Goal: Task Accomplishment & Management: Use online tool/utility

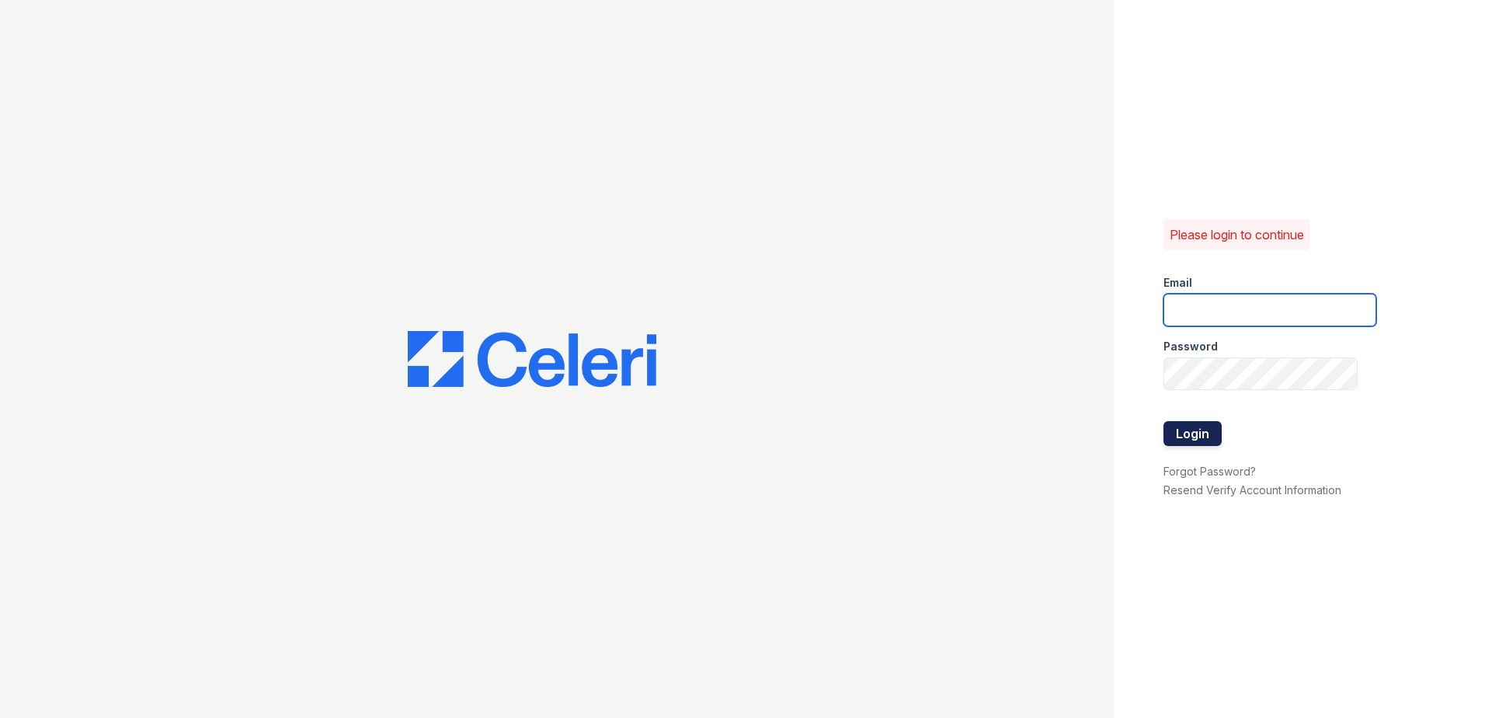
type input "[EMAIL_ADDRESS][DOMAIN_NAME]"
click at [1206, 433] on button "Login" at bounding box center [1193, 433] width 58 height 25
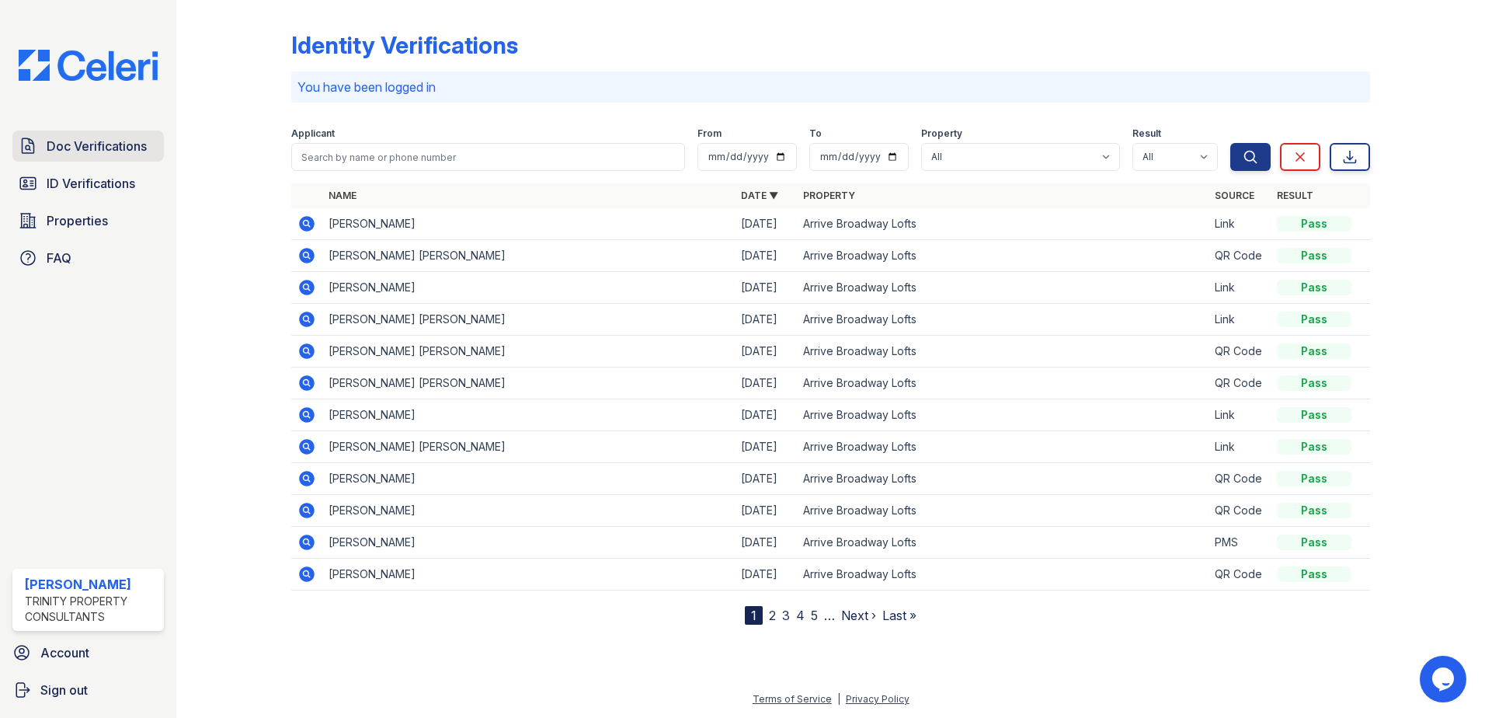
click at [114, 140] on span "Doc Verifications" at bounding box center [97, 146] width 100 height 19
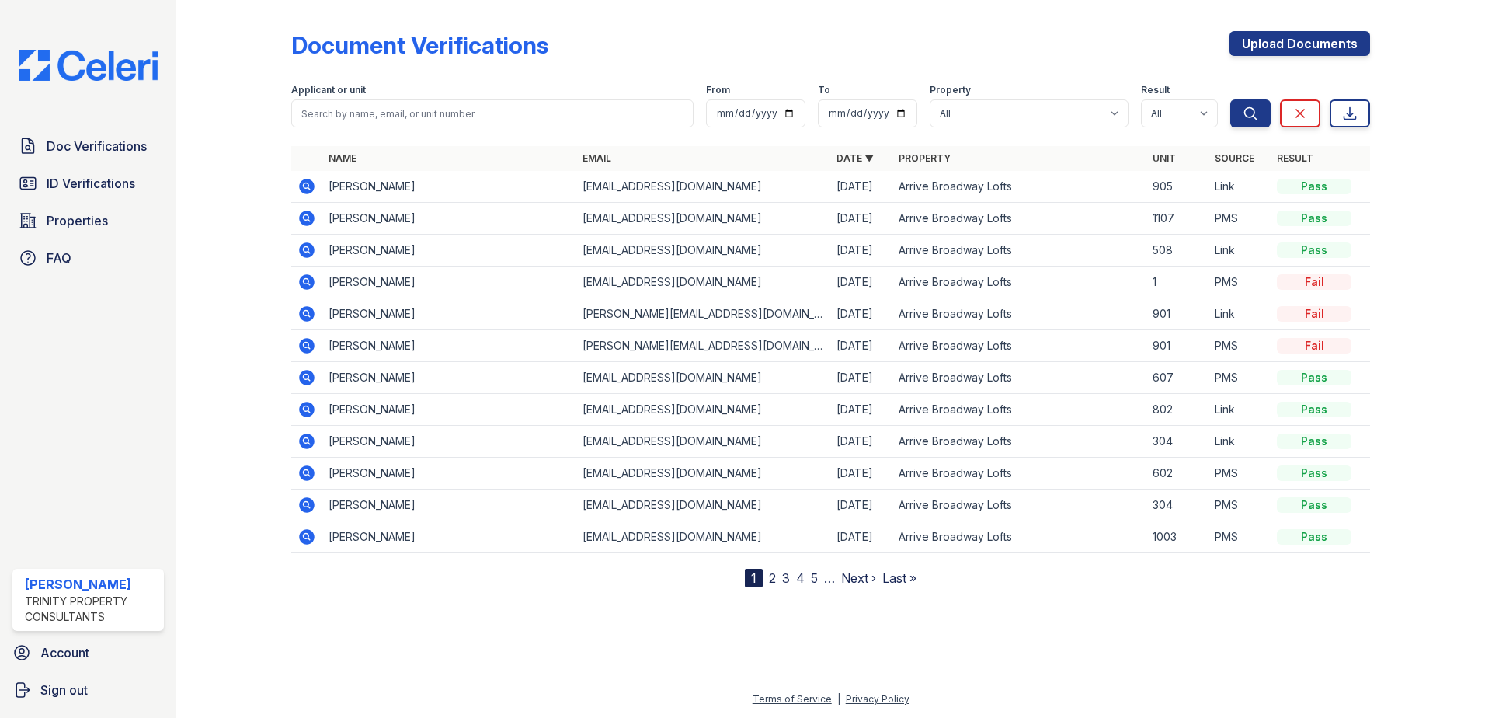
click at [305, 183] on icon at bounding box center [307, 186] width 19 height 19
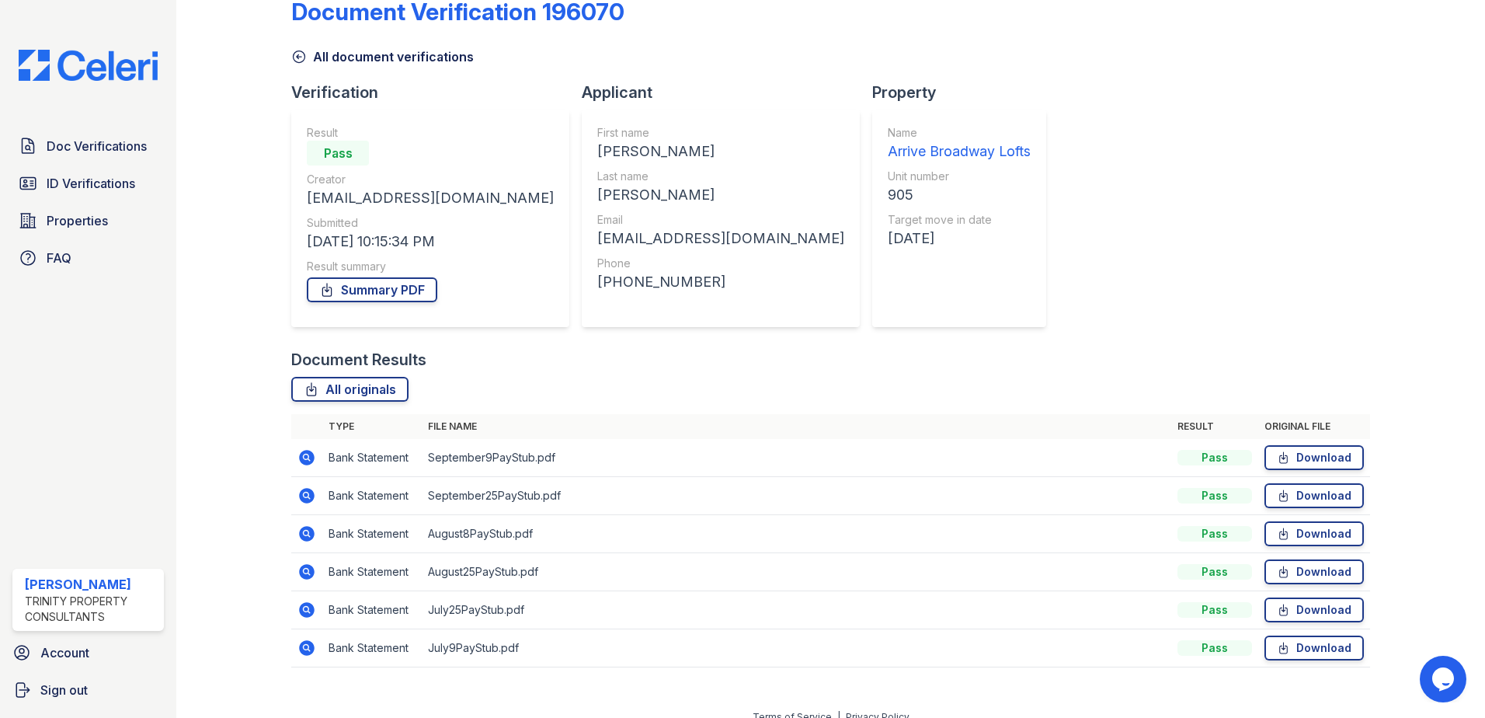
scroll to position [51, 0]
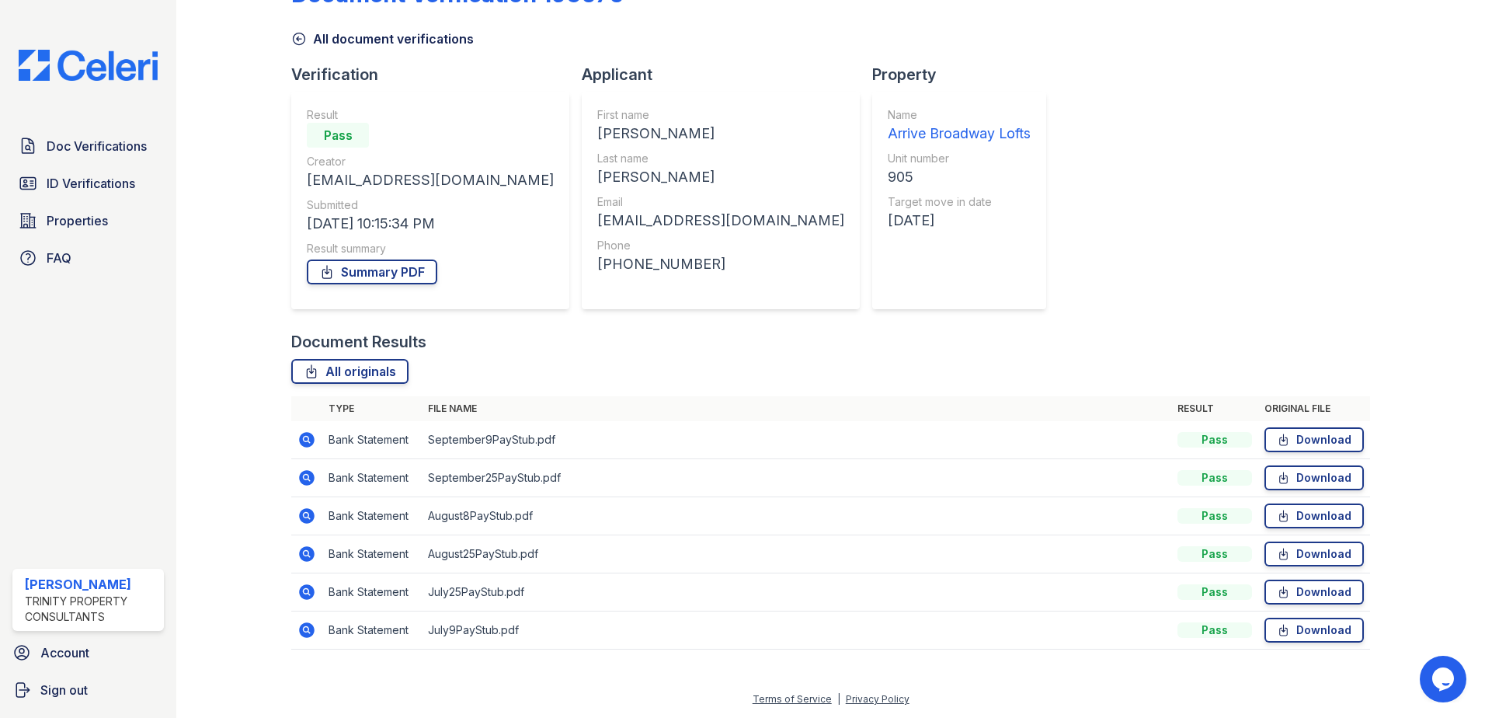
click at [308, 595] on icon at bounding box center [307, 592] width 16 height 16
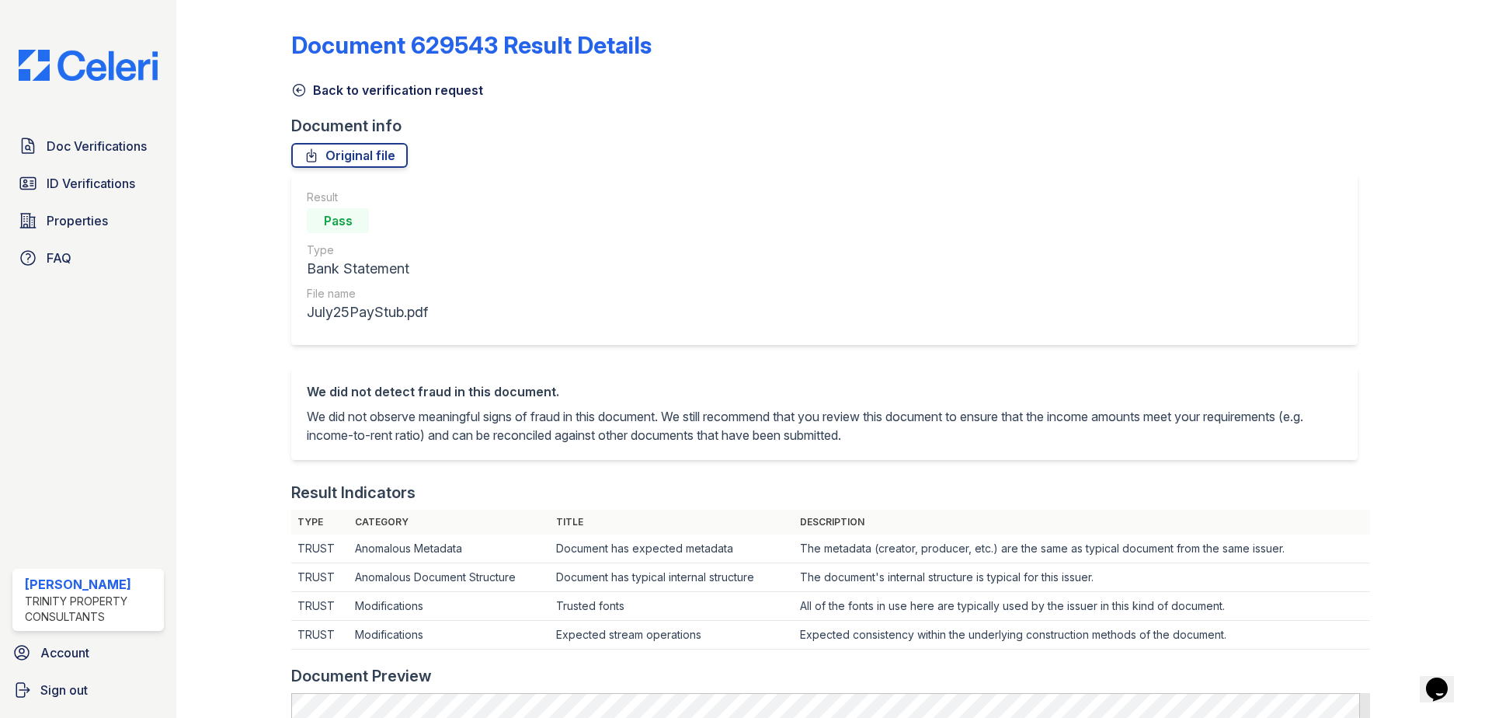
click at [347, 91] on link "Back to verification request" at bounding box center [387, 90] width 192 height 19
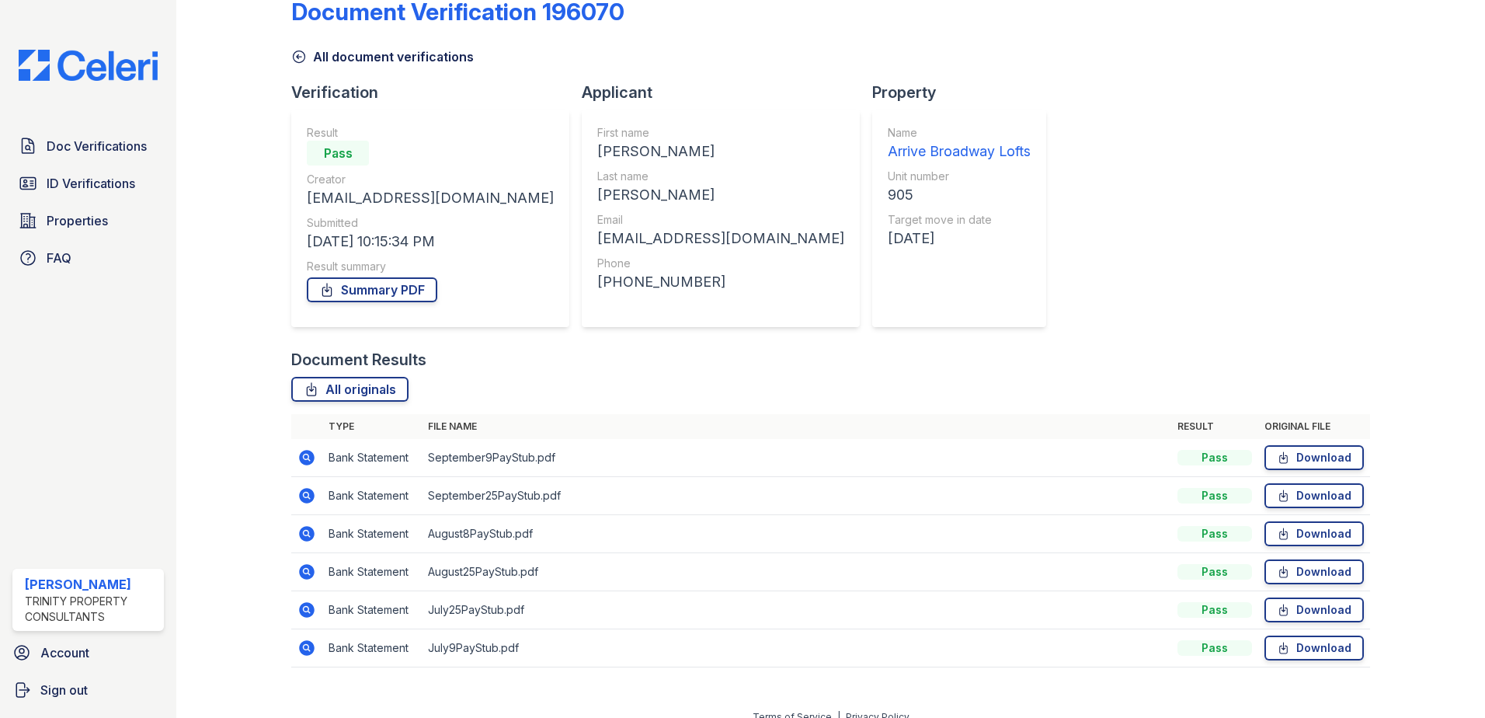
scroll to position [51, 0]
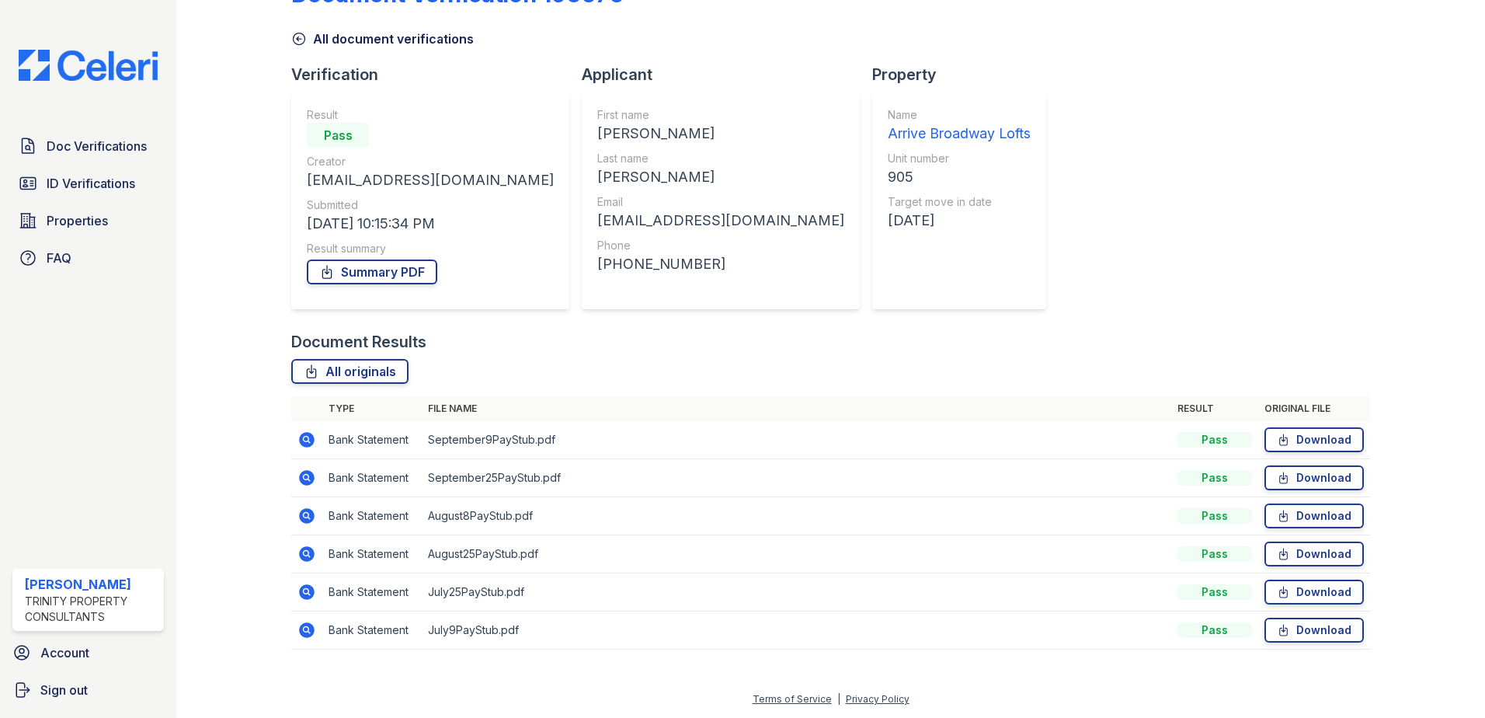
click at [309, 631] on icon at bounding box center [307, 630] width 16 height 16
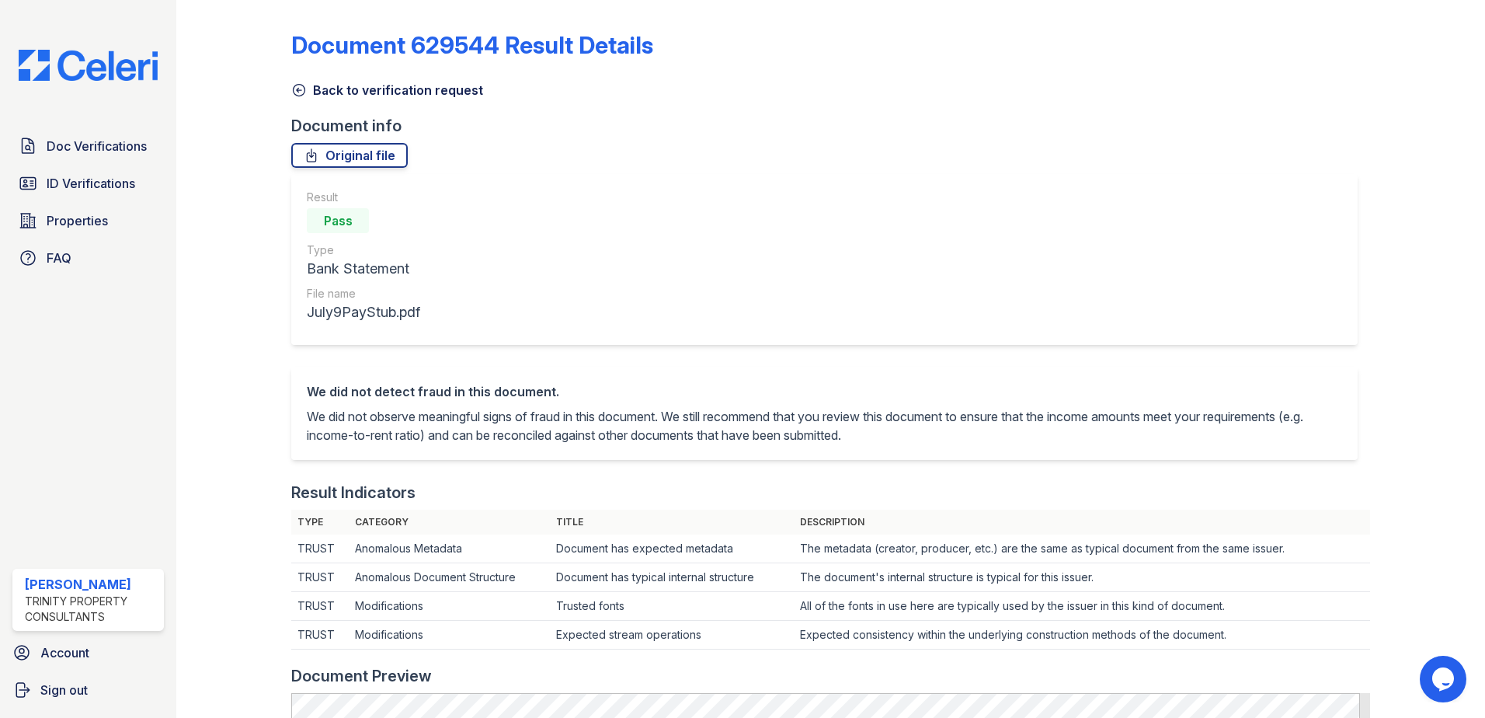
drag, startPoint x: 301, startPoint y: 82, endPoint x: 301, endPoint y: 92, distance: 9.4
click at [301, 84] on icon at bounding box center [299, 90] width 16 height 16
click at [301, 92] on icon at bounding box center [299, 90] width 16 height 16
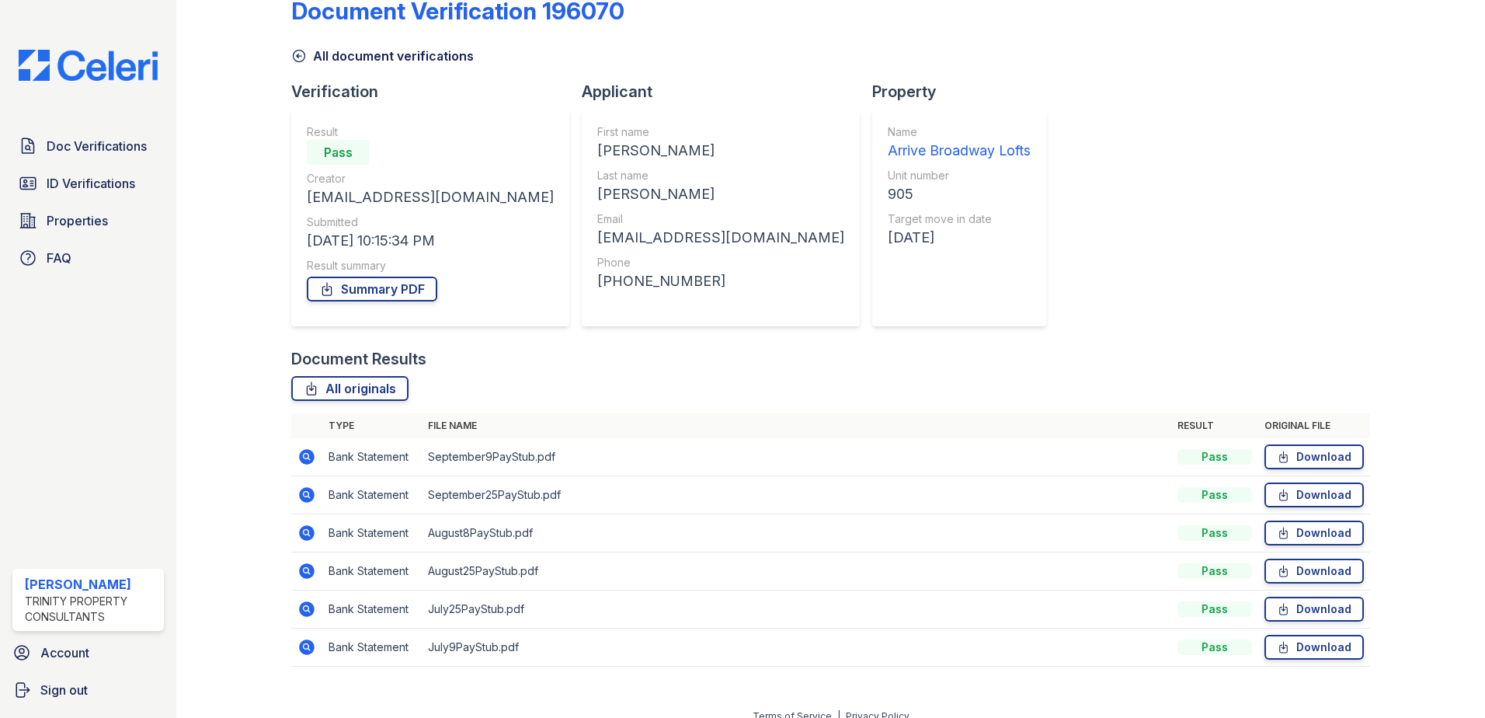
scroll to position [51, 0]
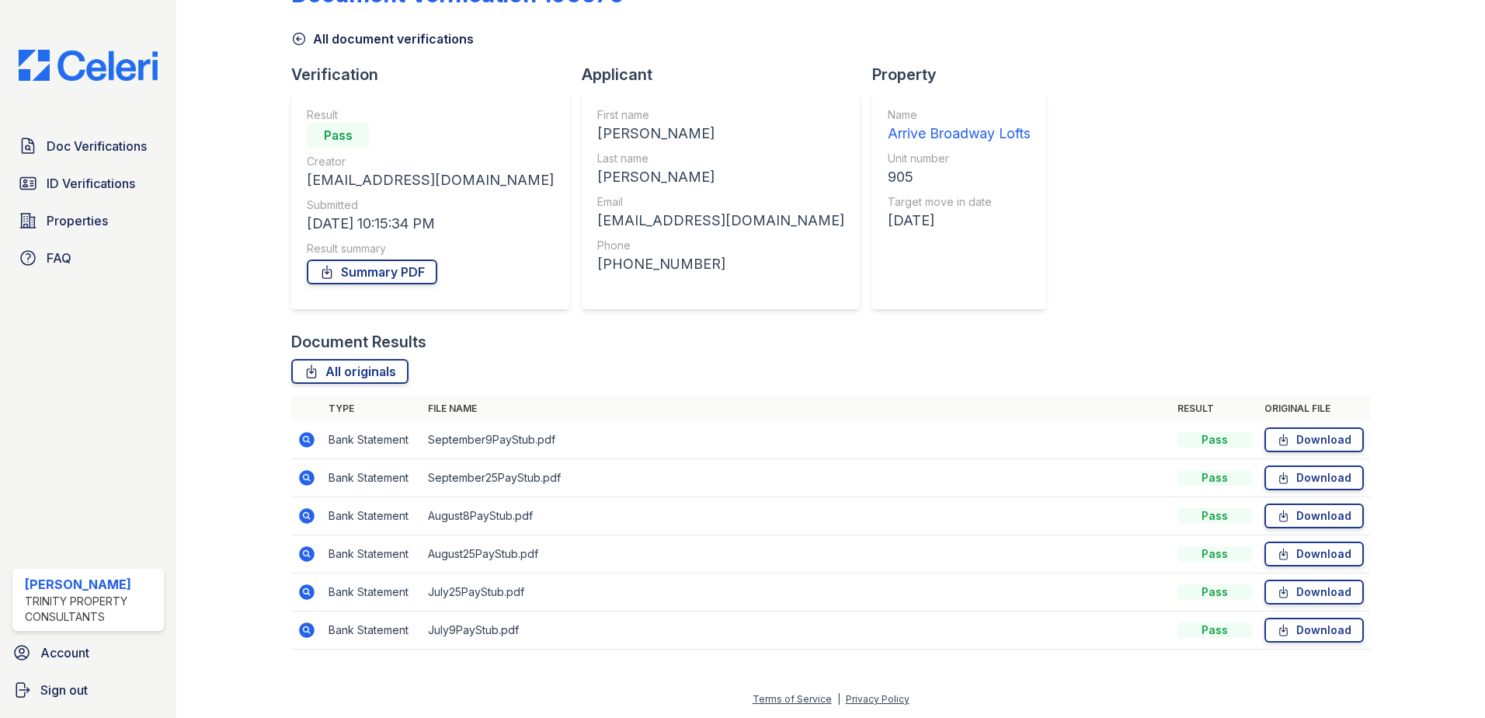
click at [306, 594] on icon at bounding box center [307, 592] width 19 height 19
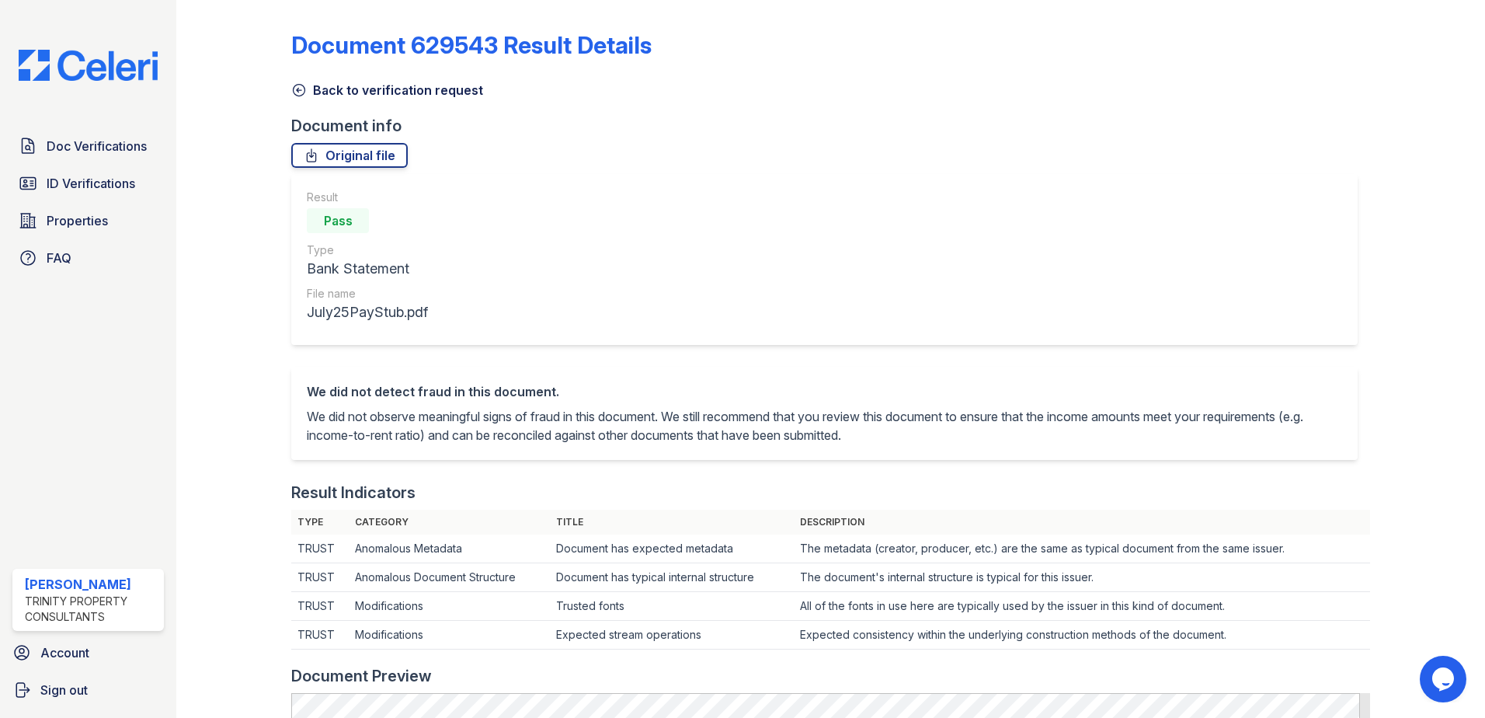
click at [297, 89] on icon at bounding box center [300, 91] width 12 height 12
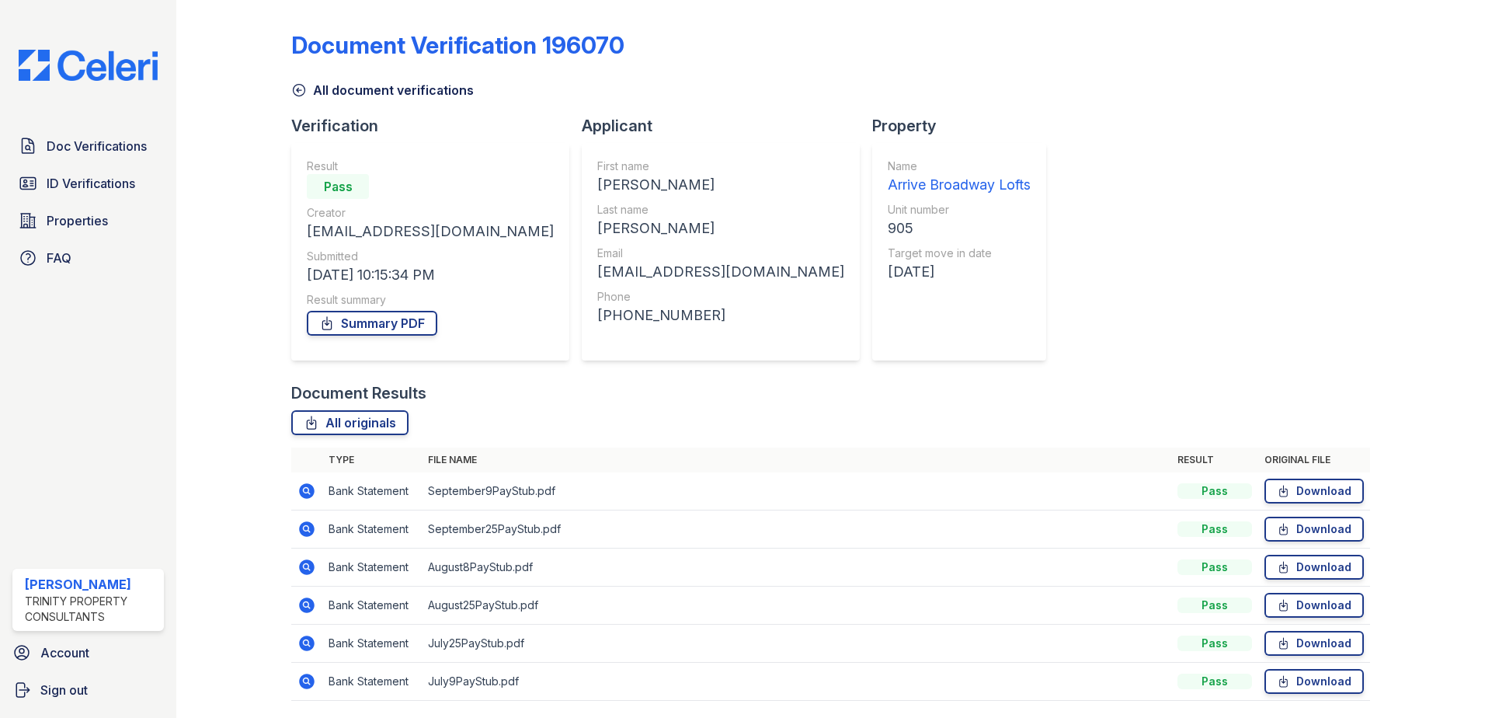
click at [308, 608] on icon at bounding box center [307, 605] width 19 height 19
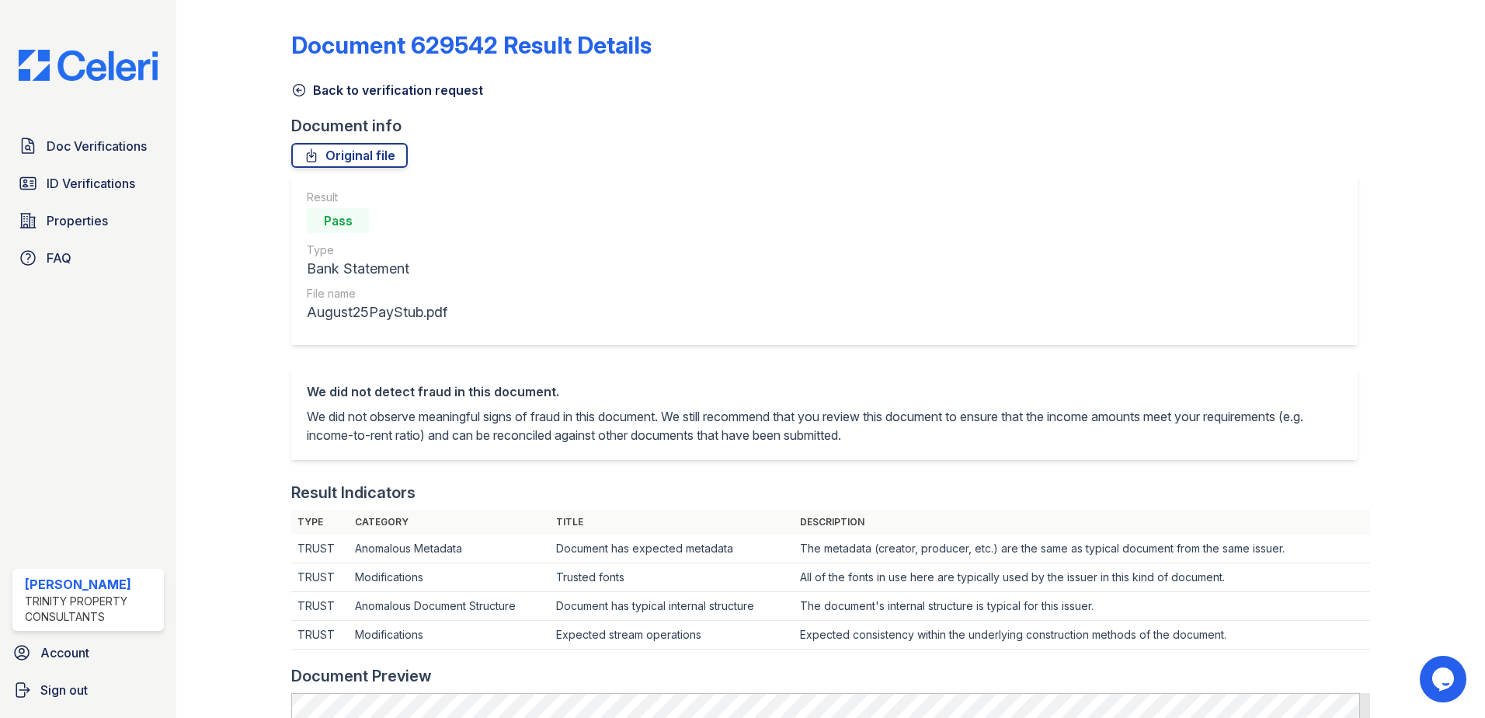
click at [305, 86] on icon at bounding box center [299, 90] width 16 height 16
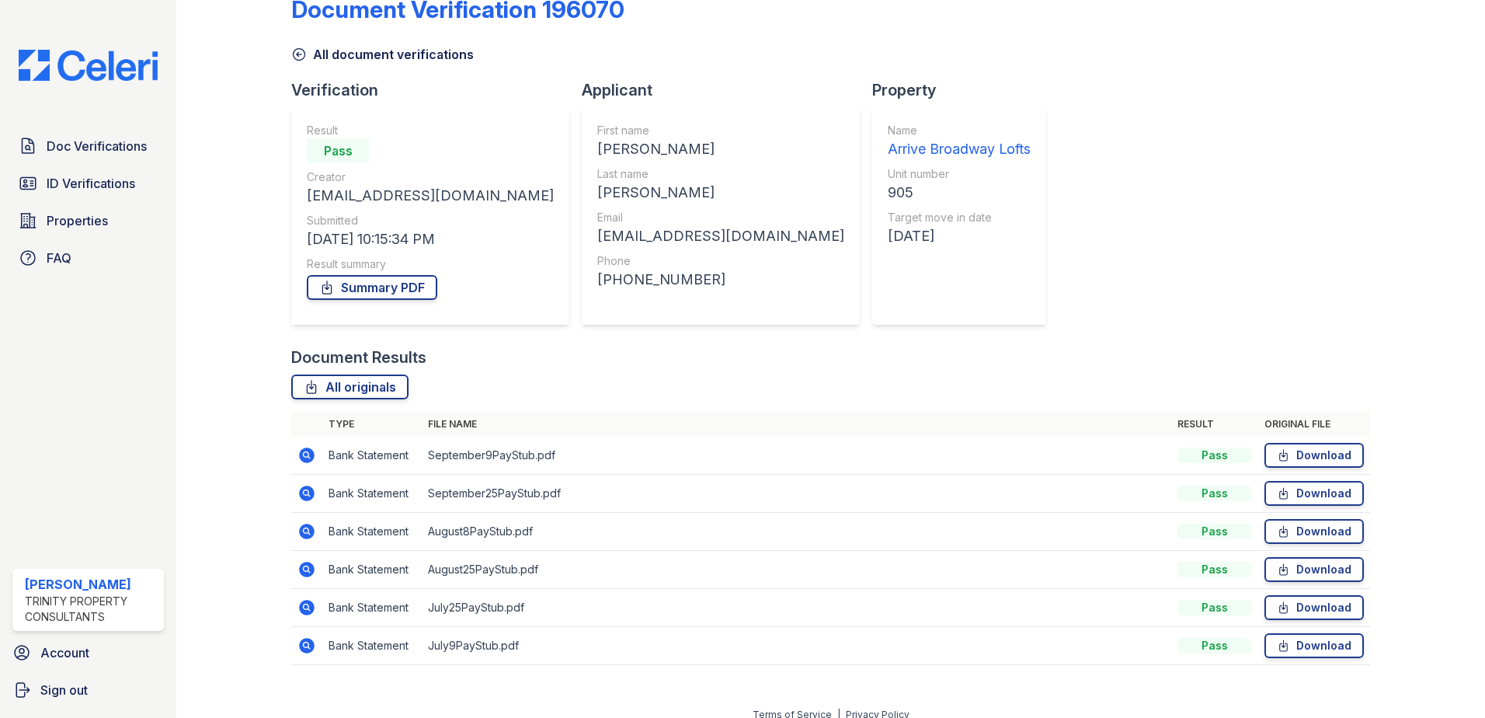
scroll to position [51, 0]
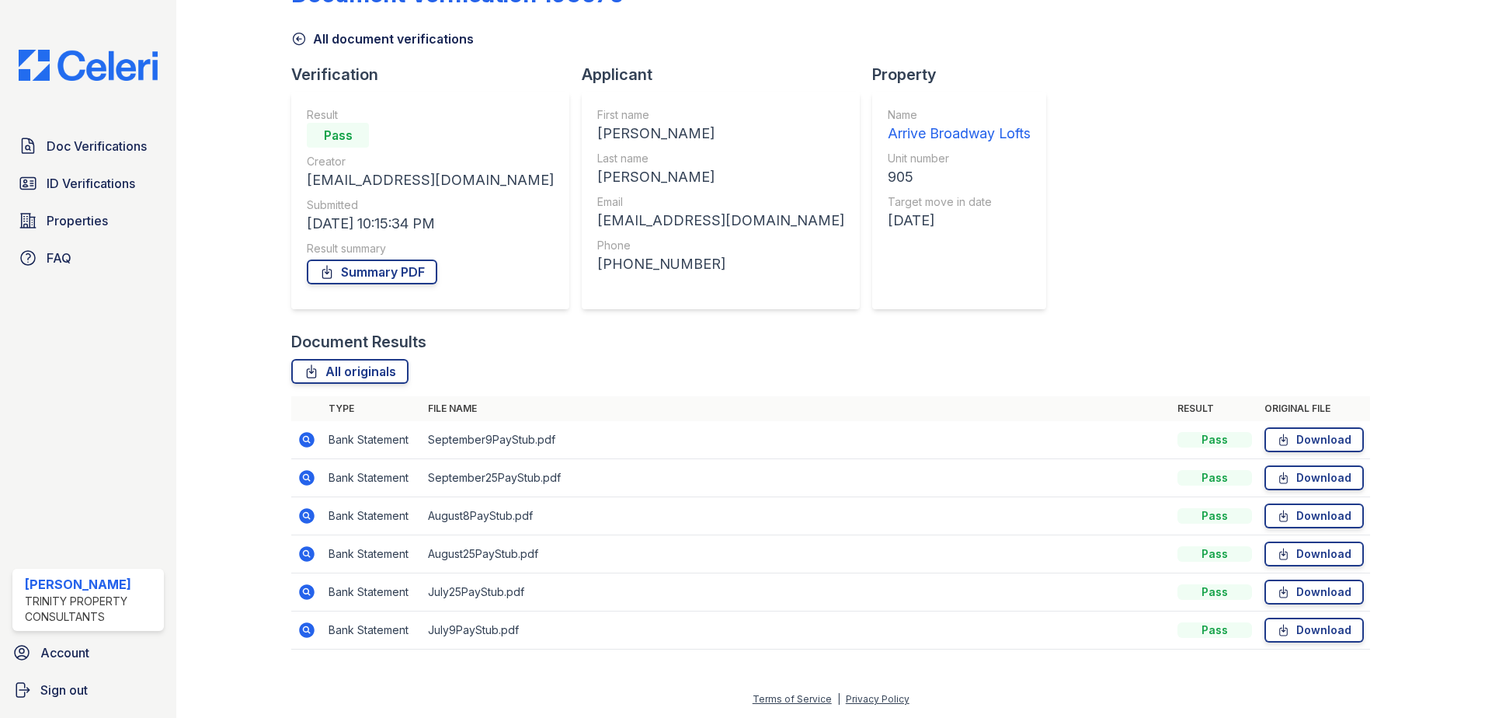
click at [299, 514] on icon at bounding box center [307, 516] width 16 height 16
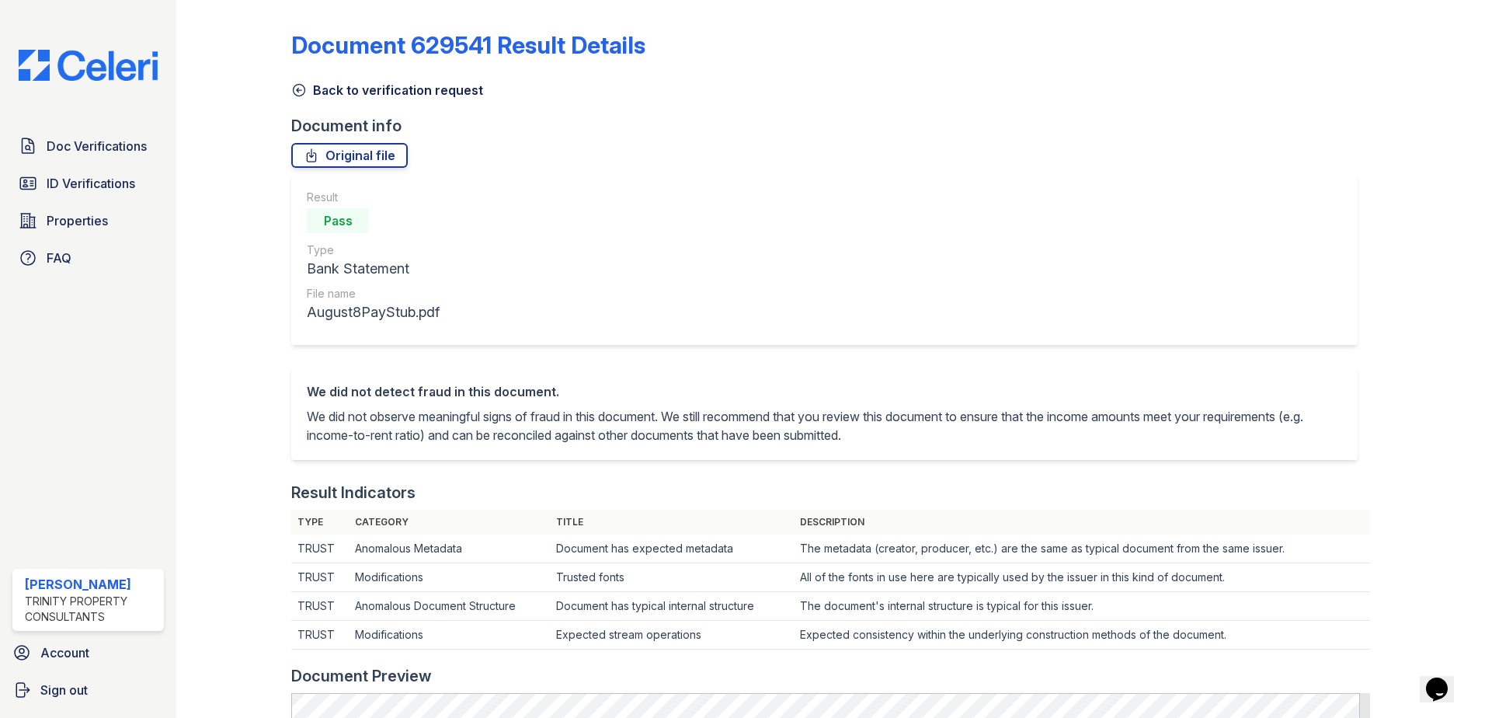
click at [334, 96] on link "Back to verification request" at bounding box center [387, 90] width 192 height 19
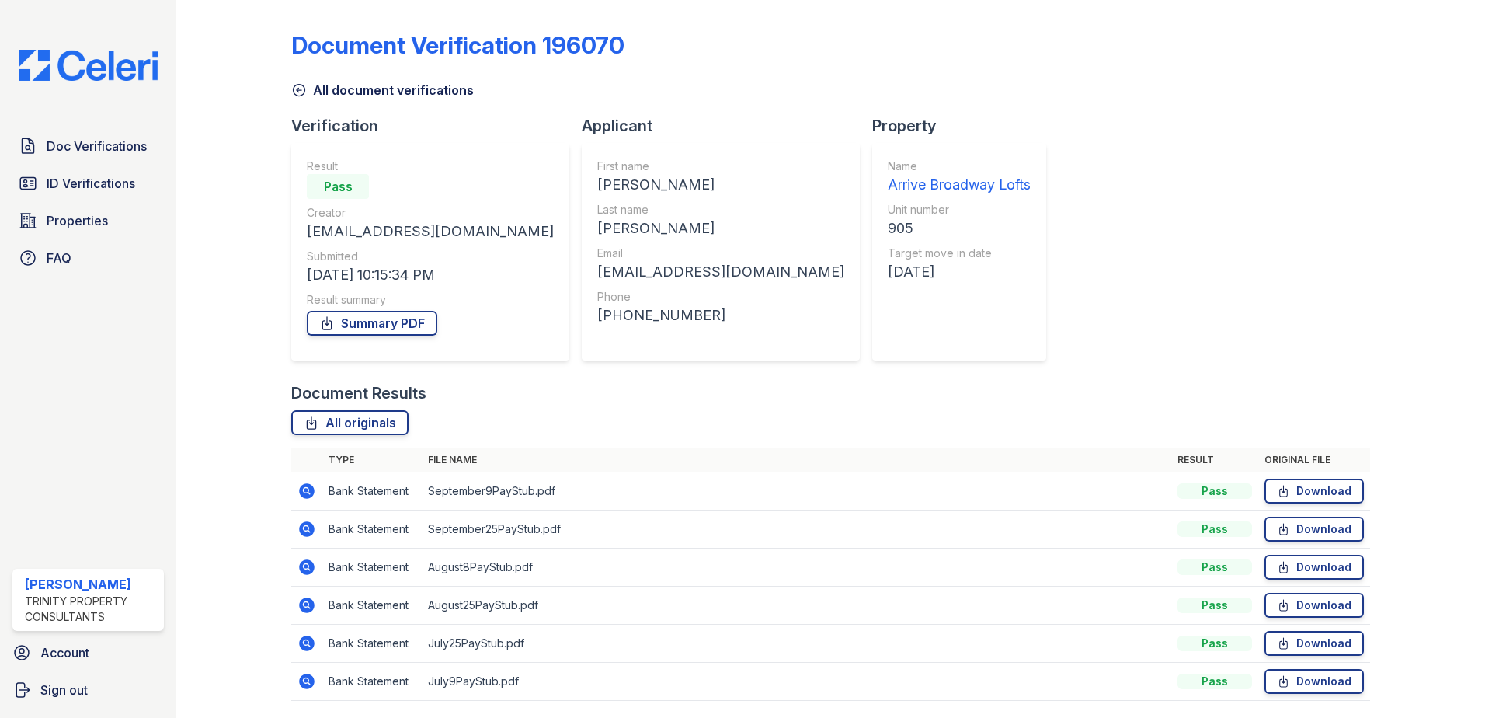
click at [305, 494] on icon at bounding box center [307, 491] width 16 height 16
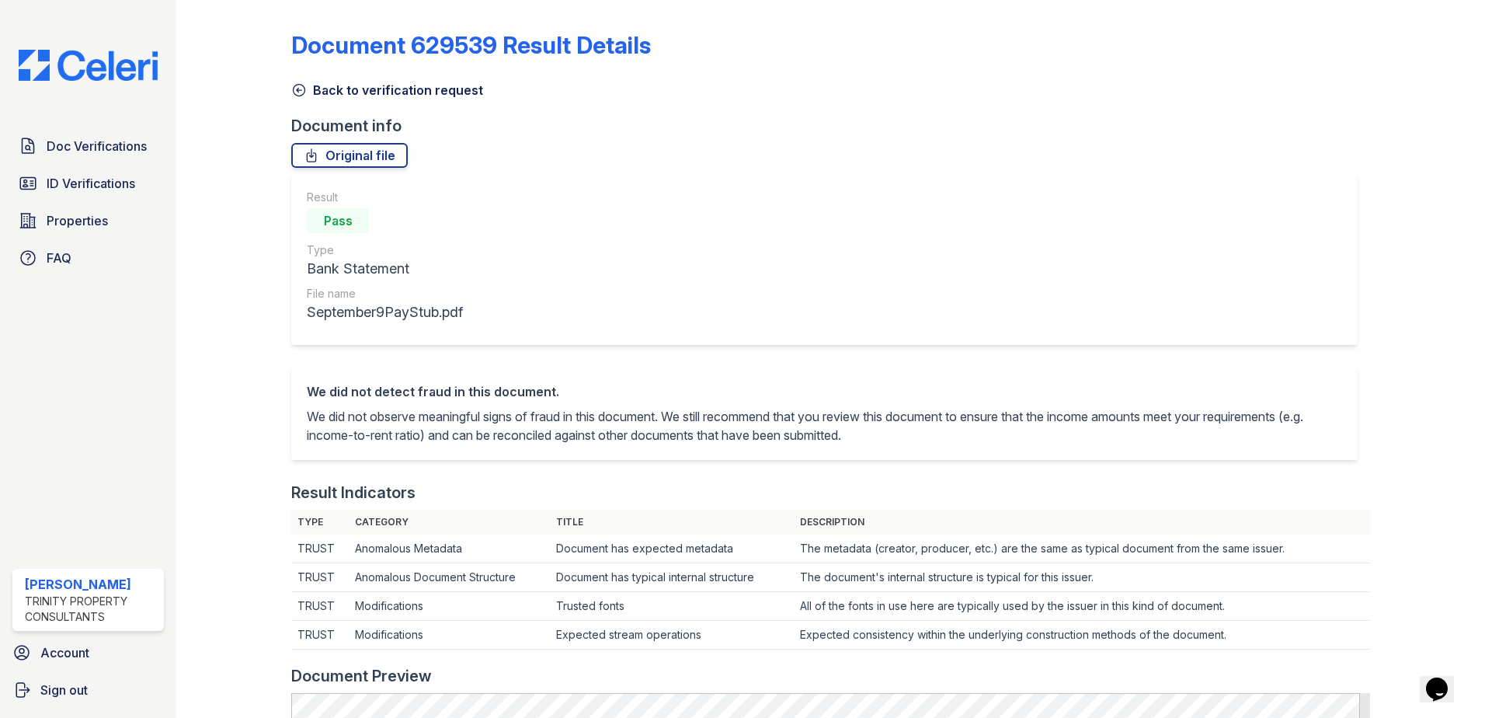
click at [365, 92] on link "Back to verification request" at bounding box center [387, 90] width 192 height 19
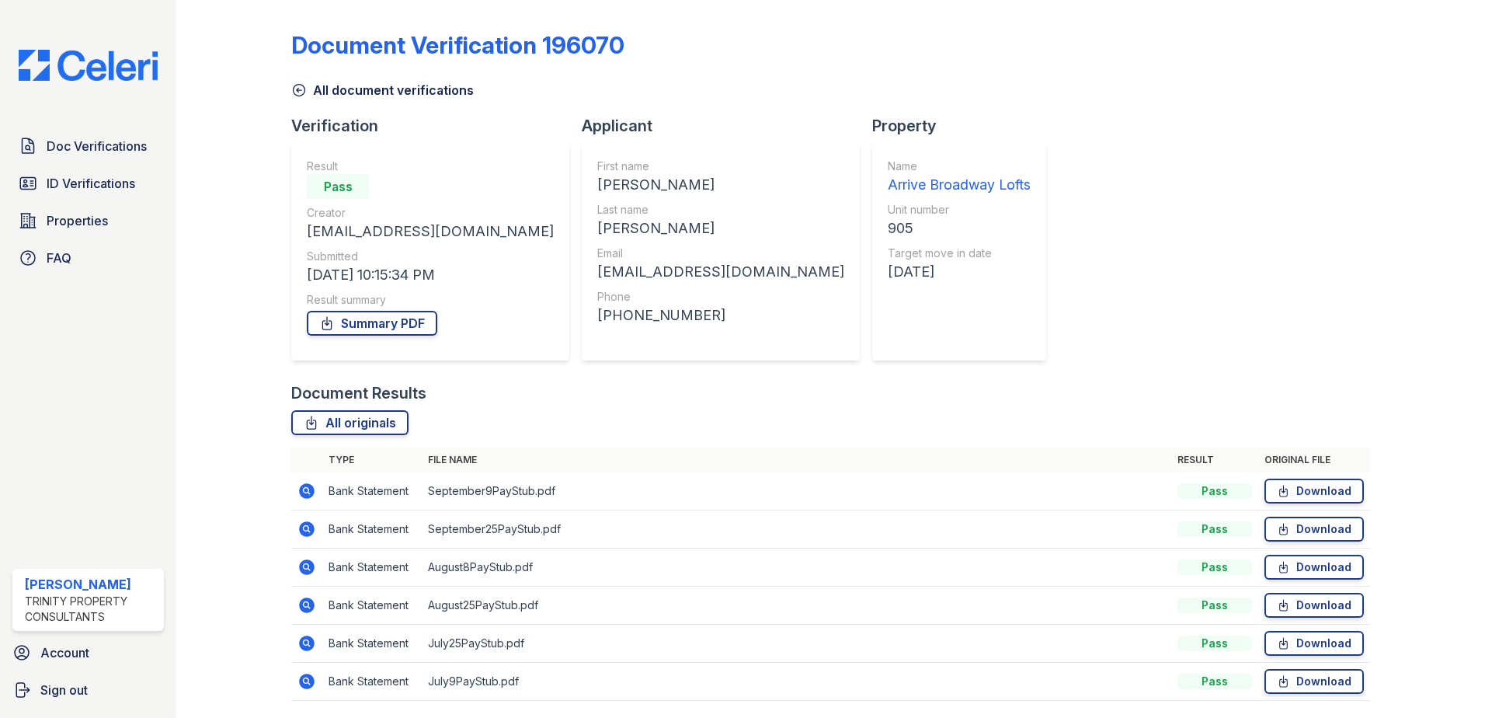
click at [304, 532] on icon at bounding box center [307, 529] width 16 height 16
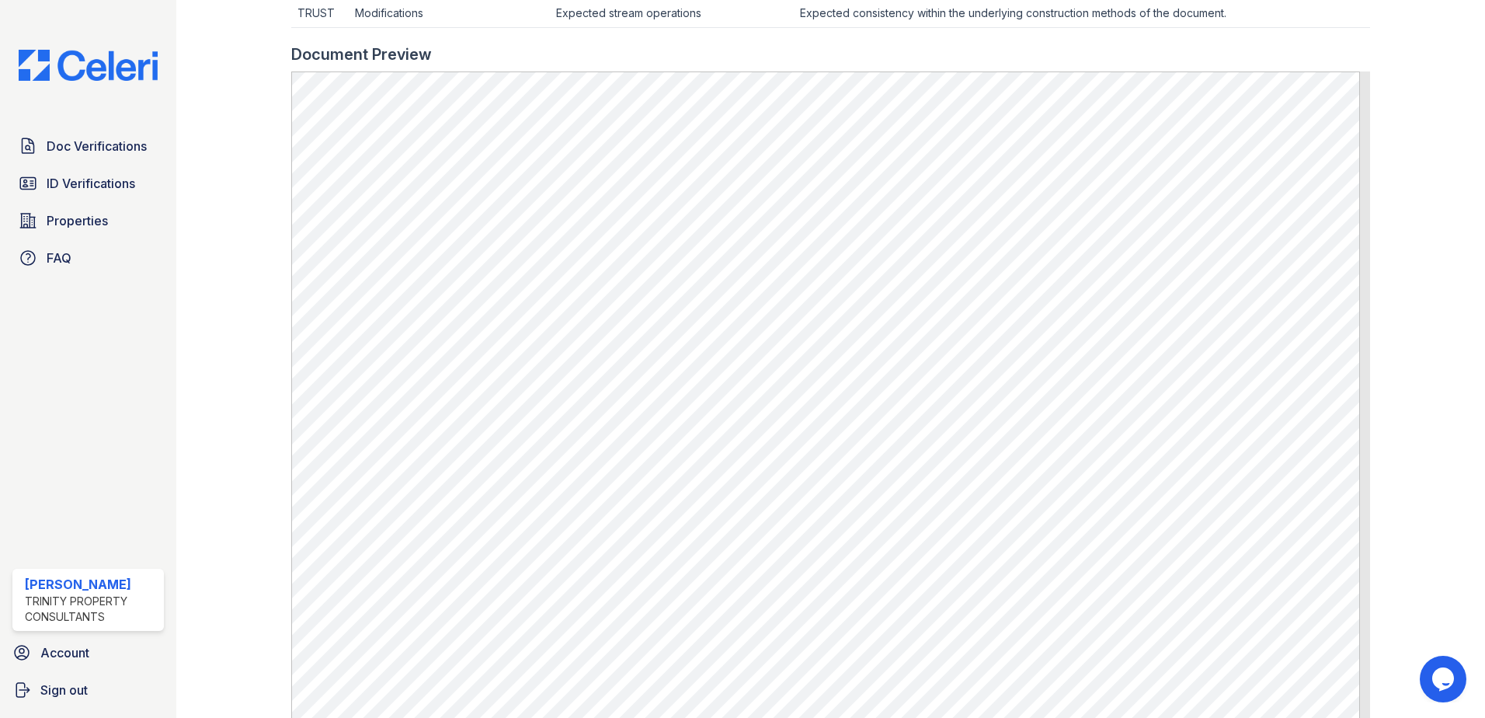
scroll to position [155, 0]
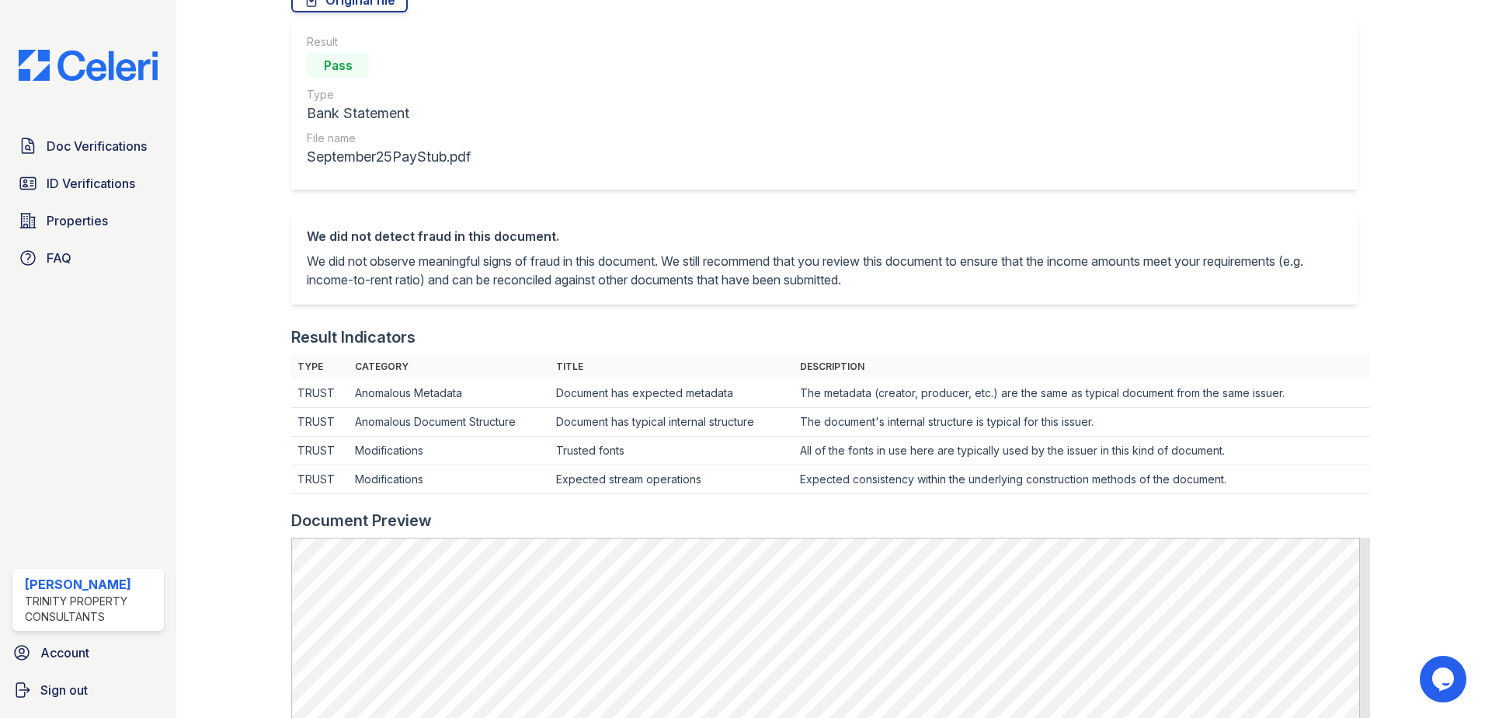
click at [106, 88] on div "Doc Verifications ID Verifications Properties FAQ [PERSON_NAME] Trinity Propert…" at bounding box center [88, 359] width 176 height 718
click at [90, 74] on img at bounding box center [88, 65] width 164 height 31
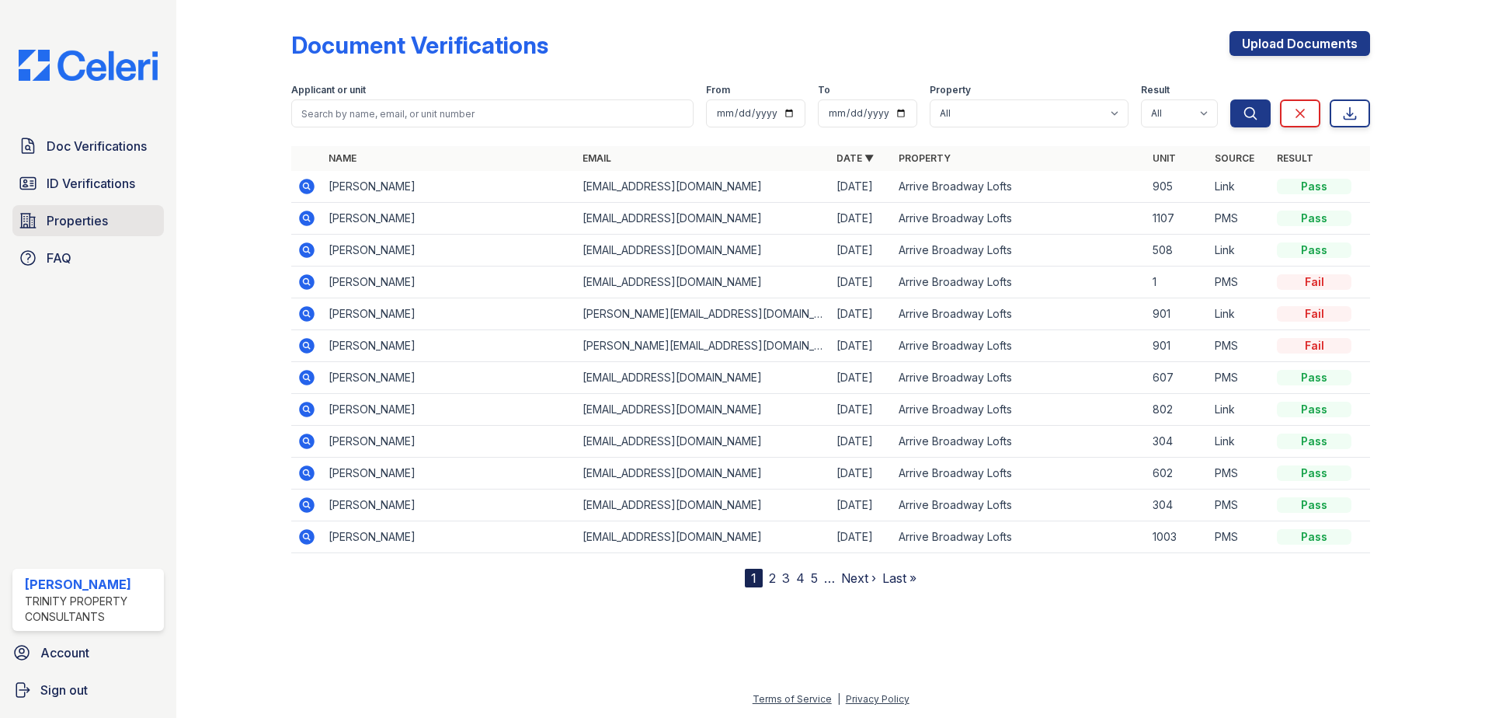
click at [87, 222] on span "Properties" at bounding box center [77, 220] width 61 height 19
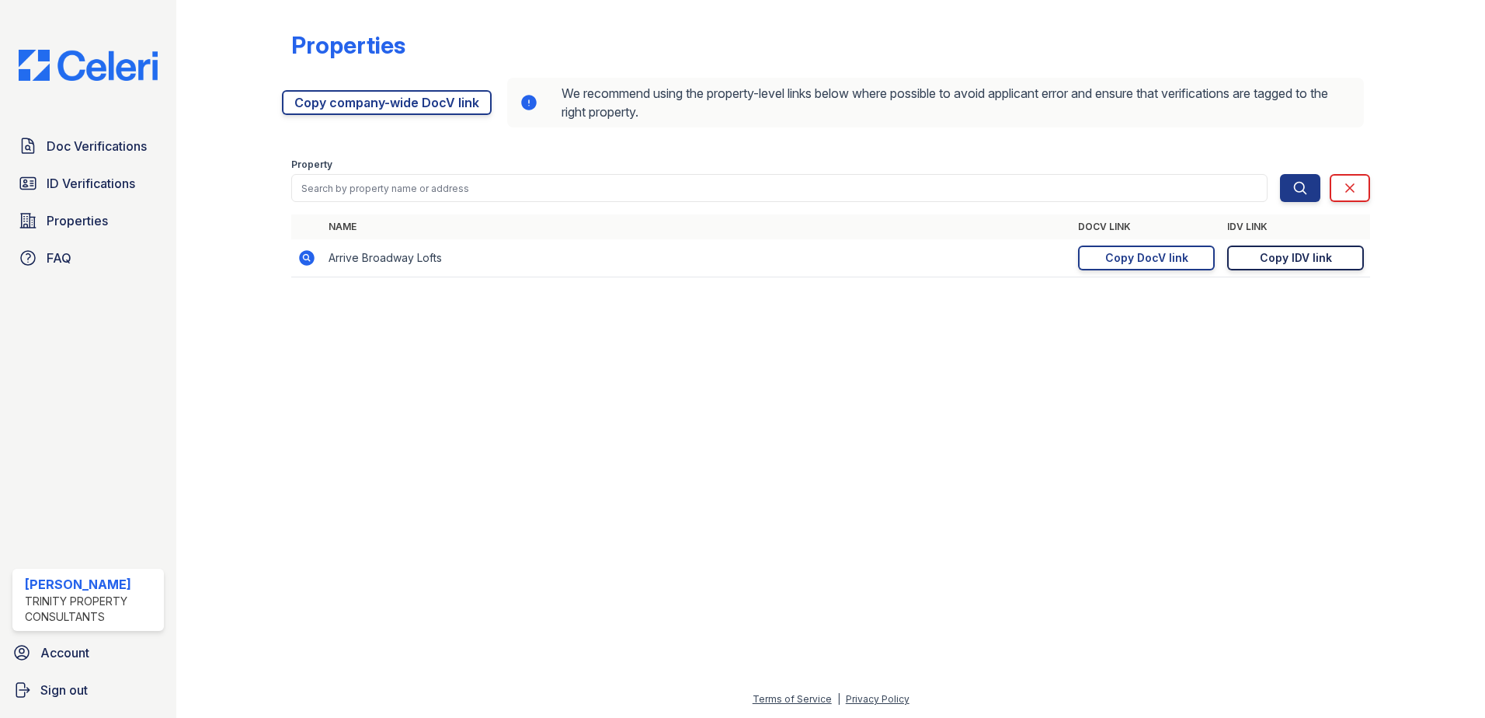
click at [1298, 260] on div "Copy IDV link" at bounding box center [1296, 258] width 72 height 16
